Goal: Task Accomplishment & Management: Use online tool/utility

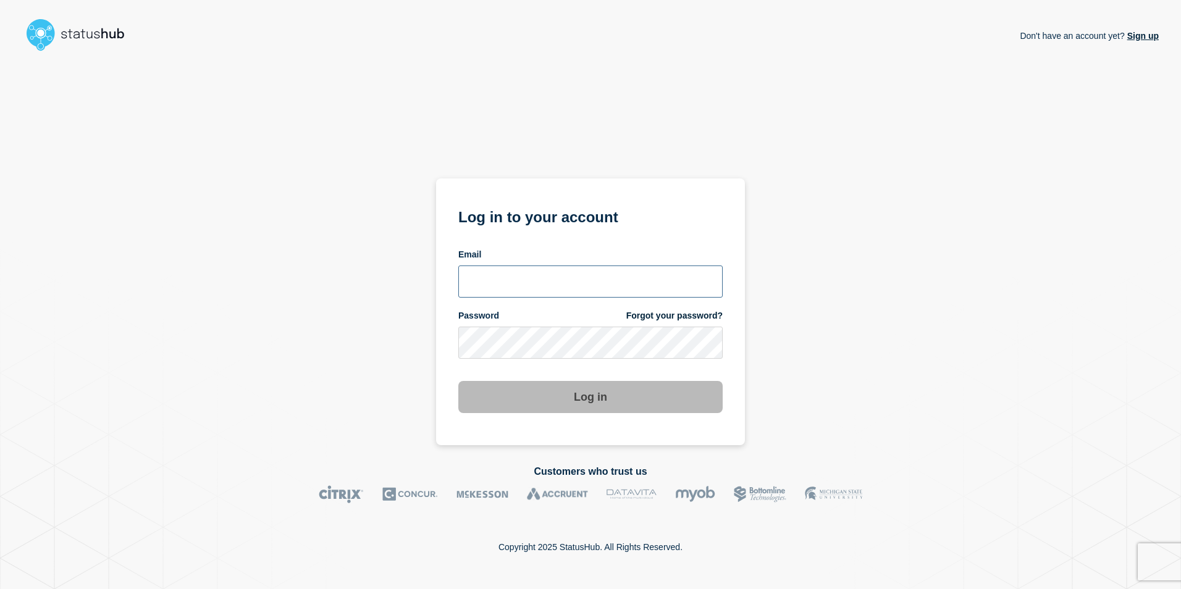
type input "[EMAIL_ADDRESS][PERSON_NAME][DOMAIN_NAME]"
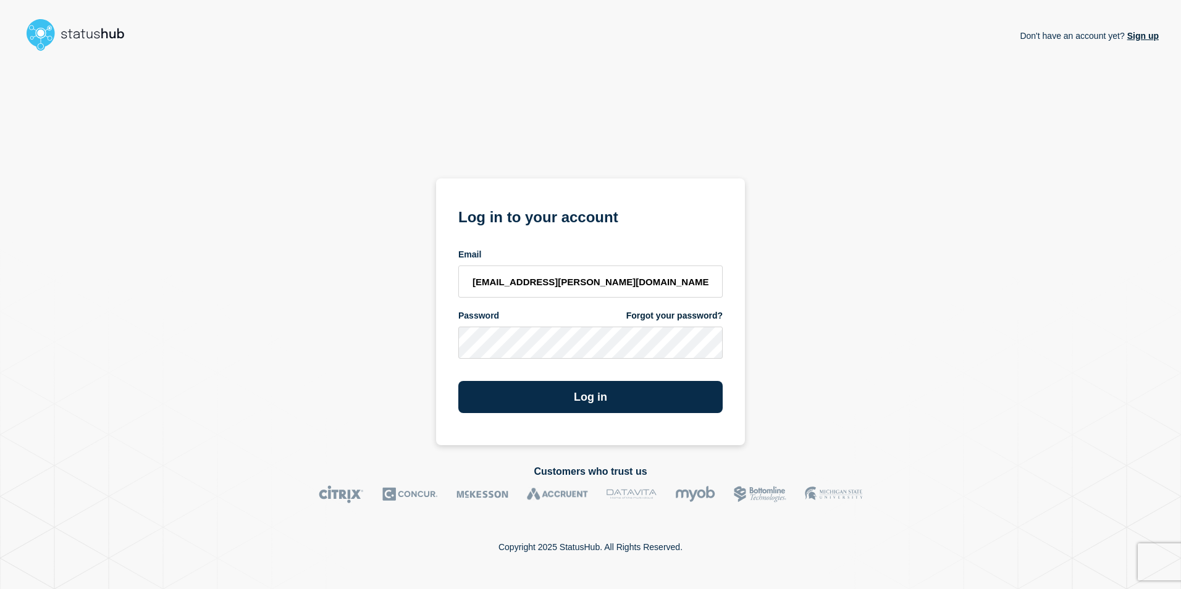
click at [852, 404] on div "Don't have an account yet? Sign up Log in to your account Email [EMAIL_ADDRESS]…" at bounding box center [590, 250] width 1137 height 389
click at [532, 402] on button "Log in" at bounding box center [590, 397] width 264 height 32
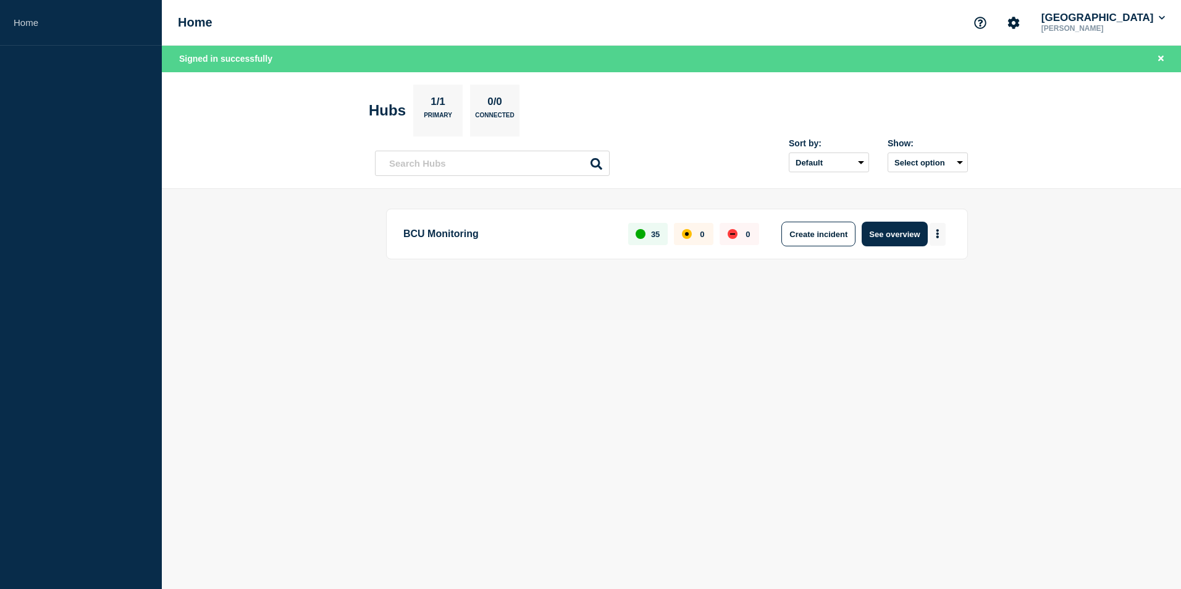
click at [935, 234] on button "More actions" at bounding box center [938, 234] width 16 height 23
click at [908, 269] on button "Create maintenance" at bounding box center [932, 271] width 83 height 11
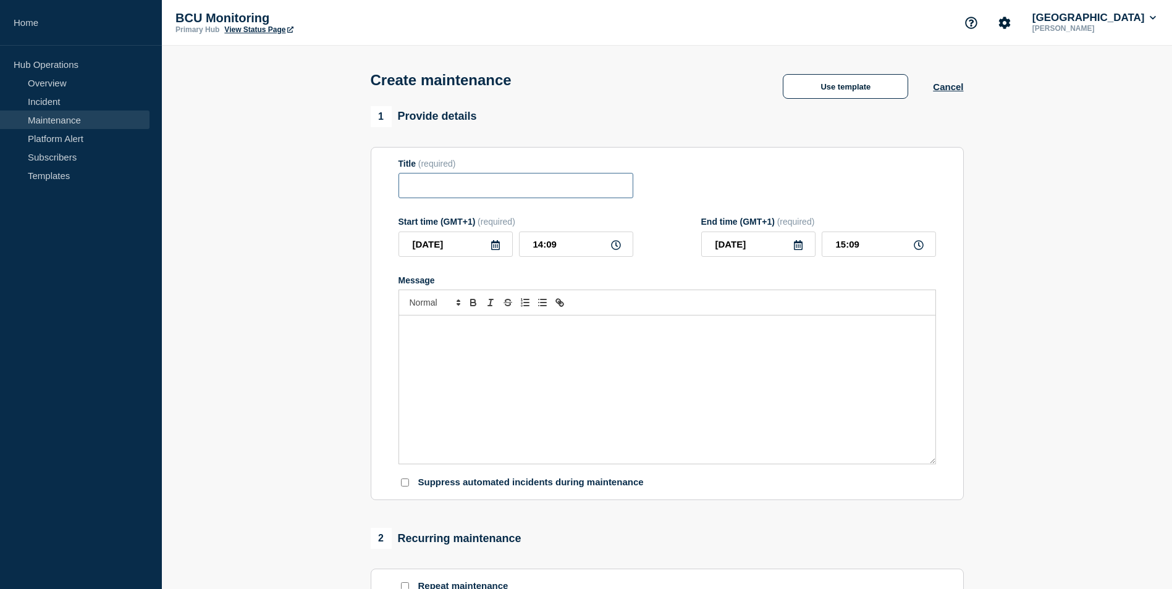
click at [464, 183] on input "Title" at bounding box center [515, 185] width 235 height 25
type input "Self Service Portal at risk - Sat 18 Oct"
click at [499, 250] on icon at bounding box center [495, 245] width 9 height 10
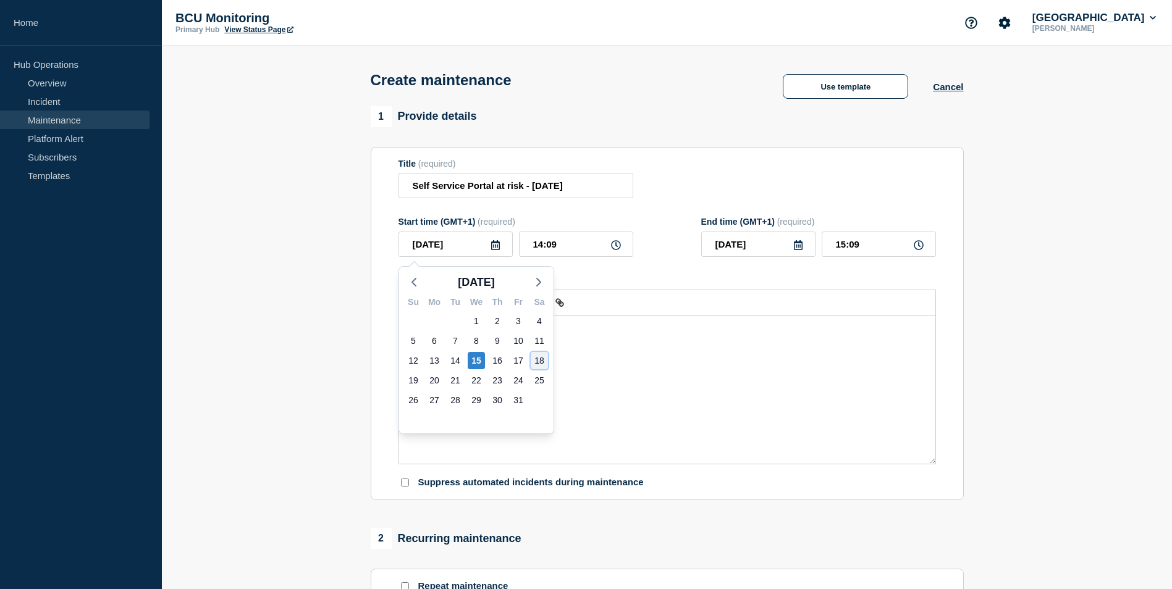
click at [538, 360] on div "18" at bounding box center [539, 360] width 17 height 17
type input "2025-10-18"
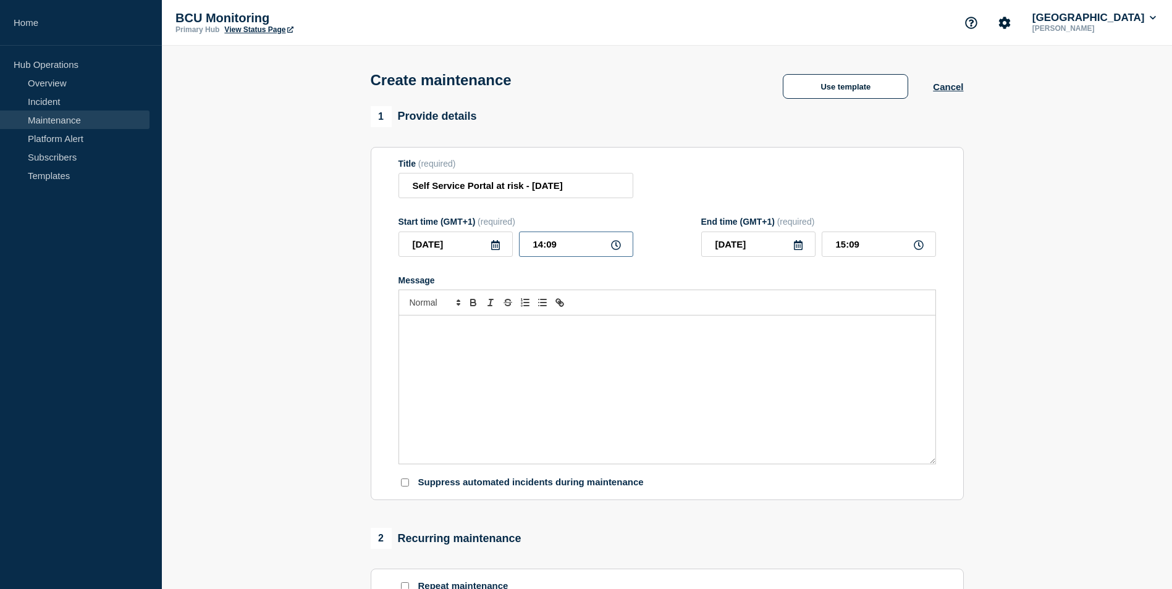
drag, startPoint x: 584, startPoint y: 253, endPoint x: 492, endPoint y: 253, distance: 91.4
click at [492, 253] on div "2025-10-18 14:09" at bounding box center [515, 244] width 235 height 25
type input "04:00"
drag, startPoint x: 878, startPoint y: 242, endPoint x: 772, endPoint y: 242, distance: 105.6
click at [772, 242] on div "2025-10-18 05:00" at bounding box center [818, 244] width 235 height 25
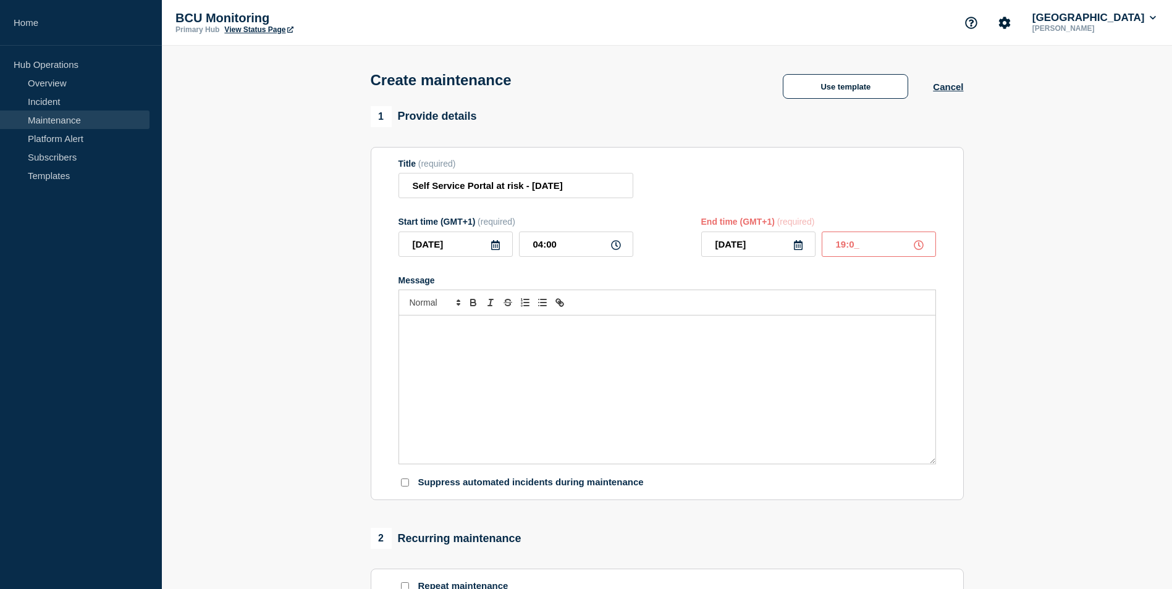
type input "19:00"
click at [680, 377] on div "Message" at bounding box center [667, 390] width 536 height 148
click at [647, 369] on div "Message" at bounding box center [667, 390] width 536 height 148
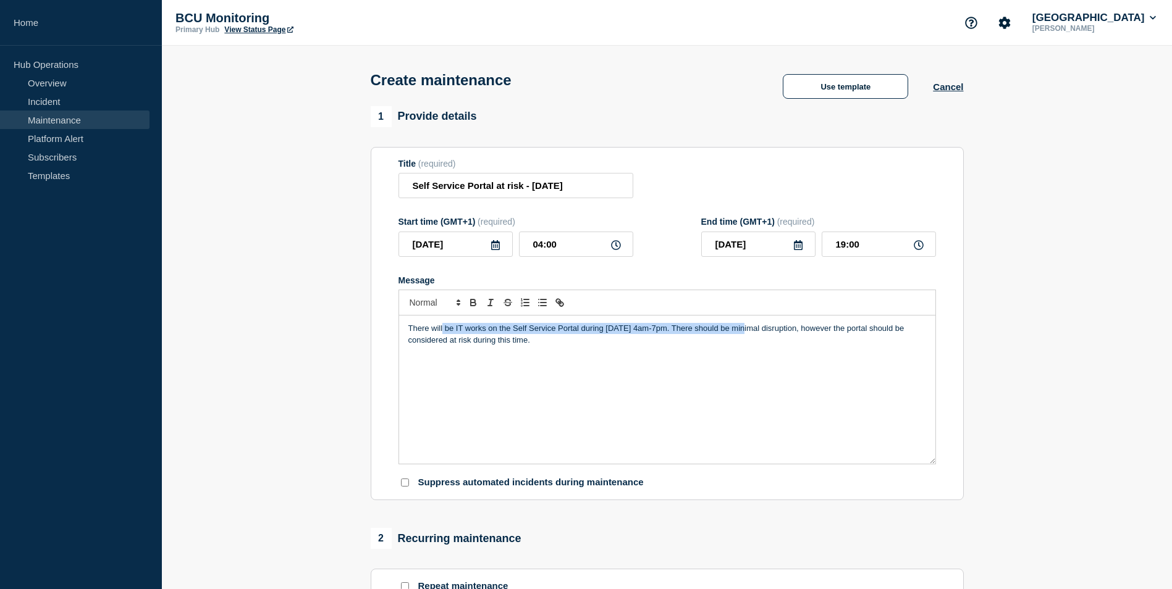
drag, startPoint x: 744, startPoint y: 334, endPoint x: 442, endPoint y: 318, distance: 301.9
click at [442, 318] on div "There will be IT works on the Self Service Portal during Saturday 18 October, 4…" at bounding box center [666, 377] width 537 height 175
click at [596, 362] on div "There will be IT works on the Self Service Portal during Saturday 18 October, 4…" at bounding box center [667, 390] width 536 height 148
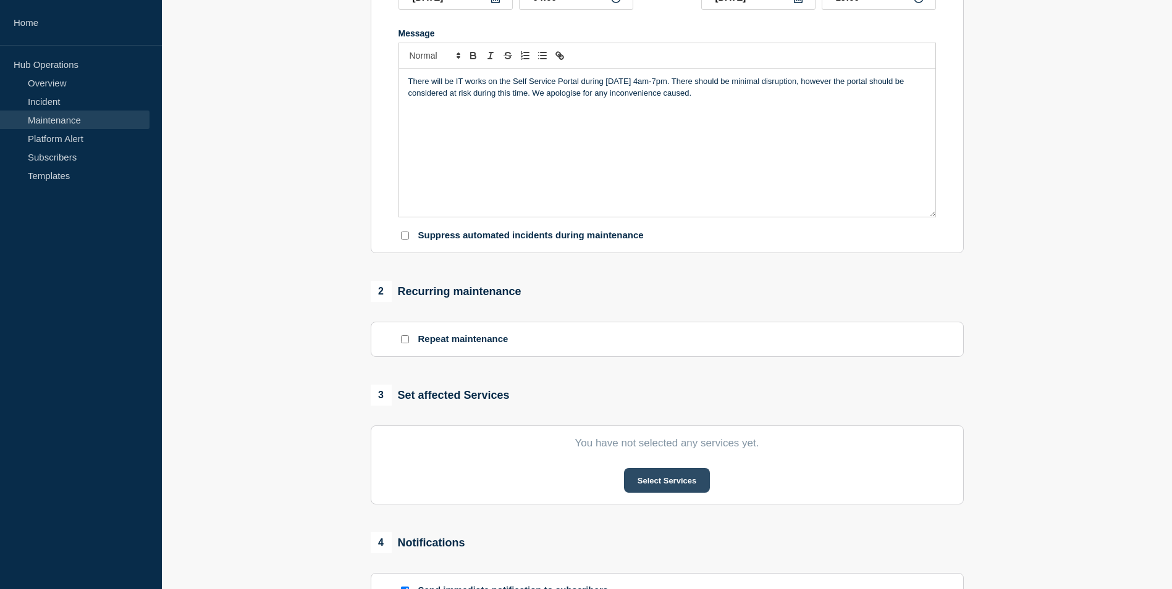
click at [665, 487] on button "Select Services" at bounding box center [667, 480] width 86 height 25
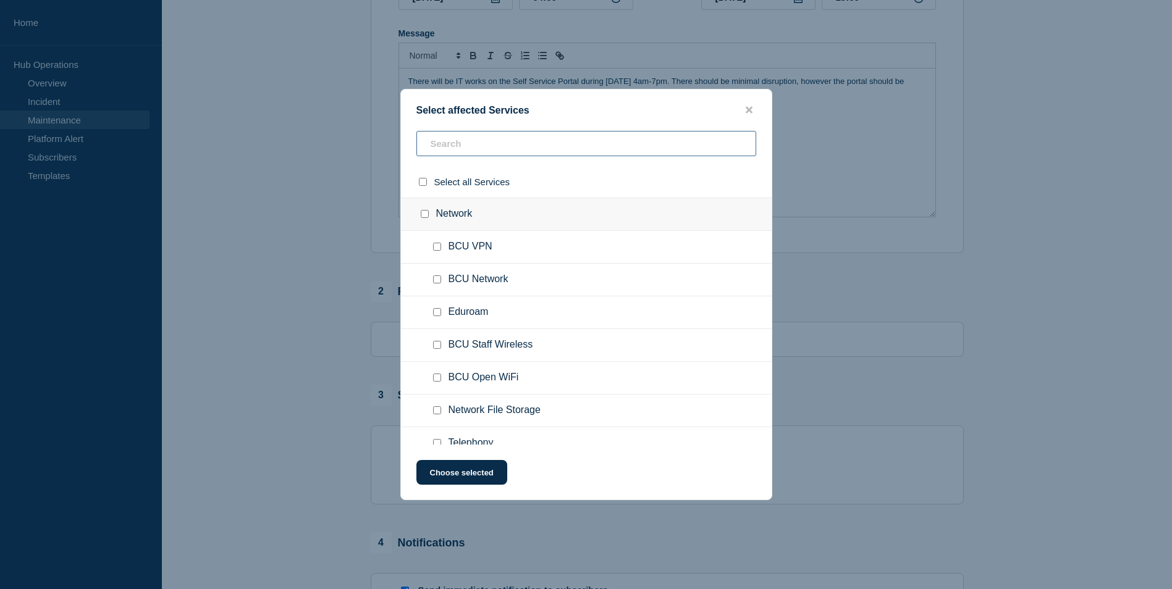
click at [499, 152] on input "text" at bounding box center [586, 143] width 340 height 25
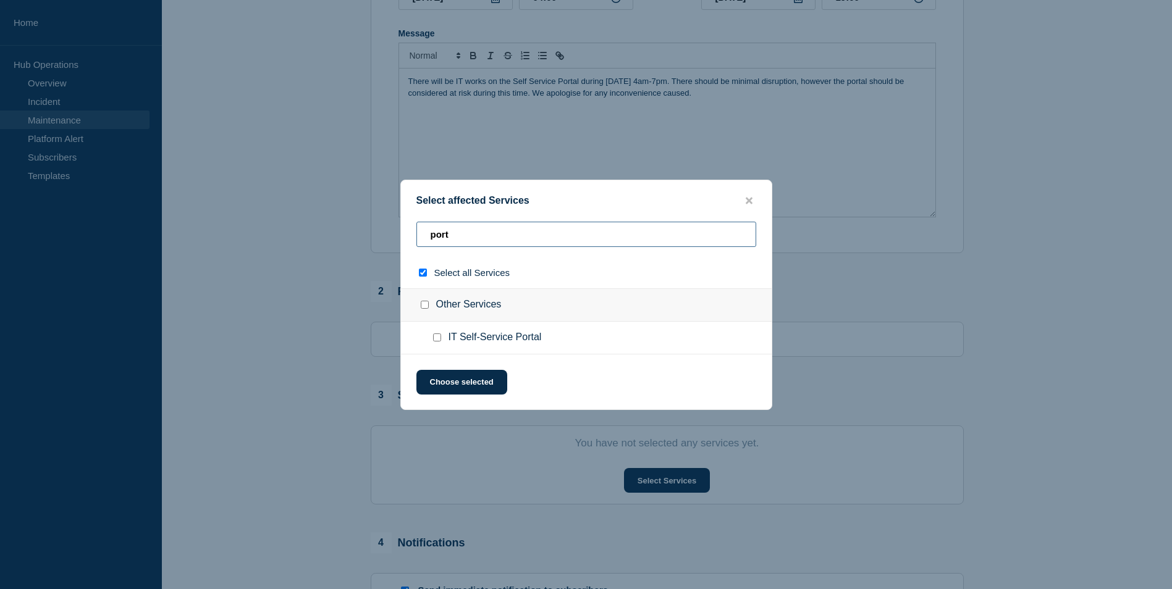
type input "ports"
checkbox input "true"
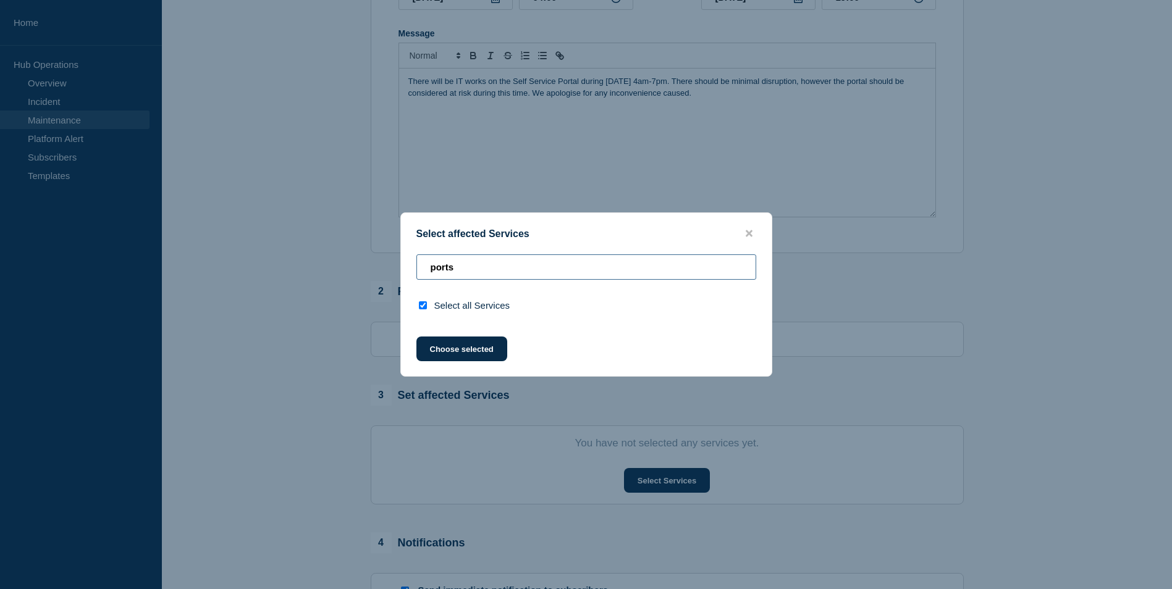
type input "port"
checkbox input "false"
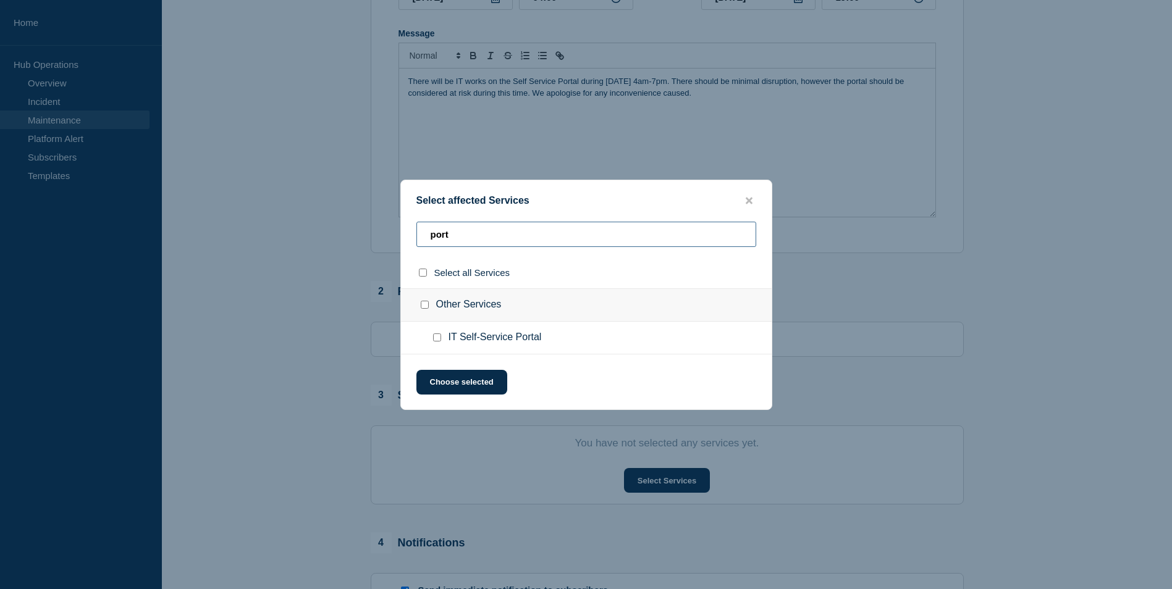
type input "port"
click at [438, 341] on input "IT Self-Service Portal checkbox" at bounding box center [437, 338] width 8 height 8
checkbox input "true"
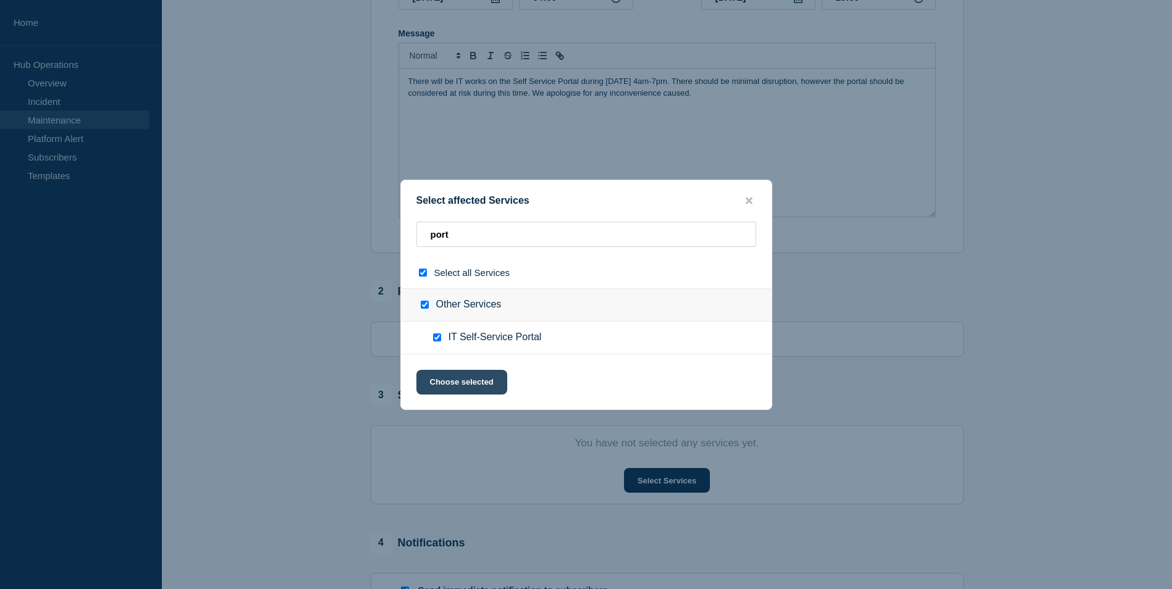
click at [455, 376] on button "Choose selected" at bounding box center [461, 382] width 91 height 25
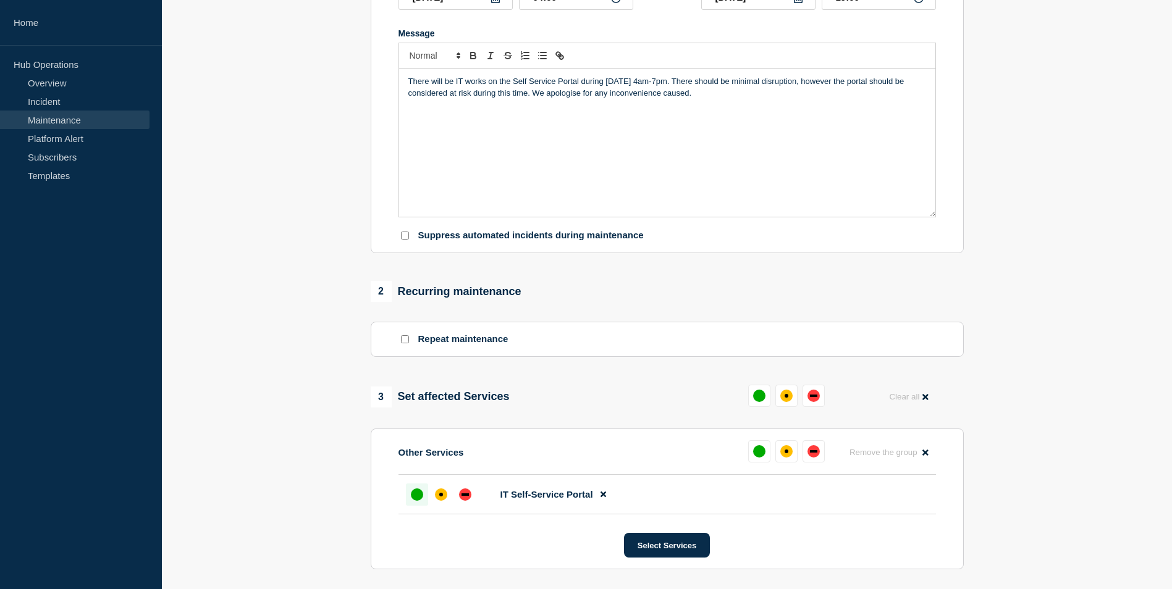
click at [414, 492] on div "up" at bounding box center [417, 495] width 12 height 12
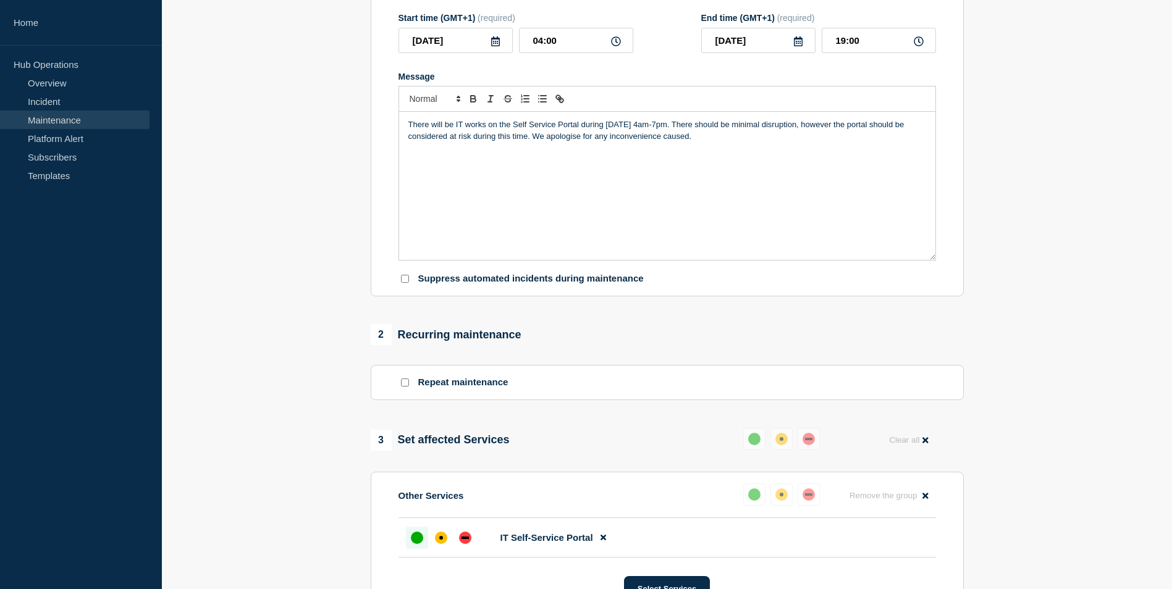
scroll to position [553, 0]
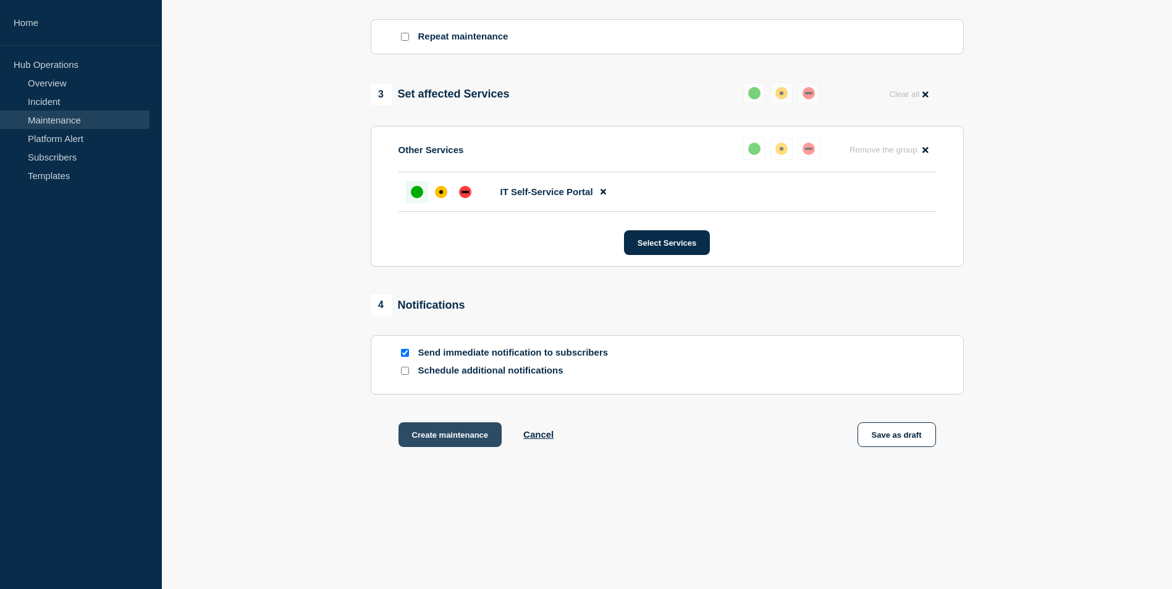
click at [442, 423] on button "Create maintenance" at bounding box center [450, 435] width 104 height 25
